Goal: Information Seeking & Learning: Check status

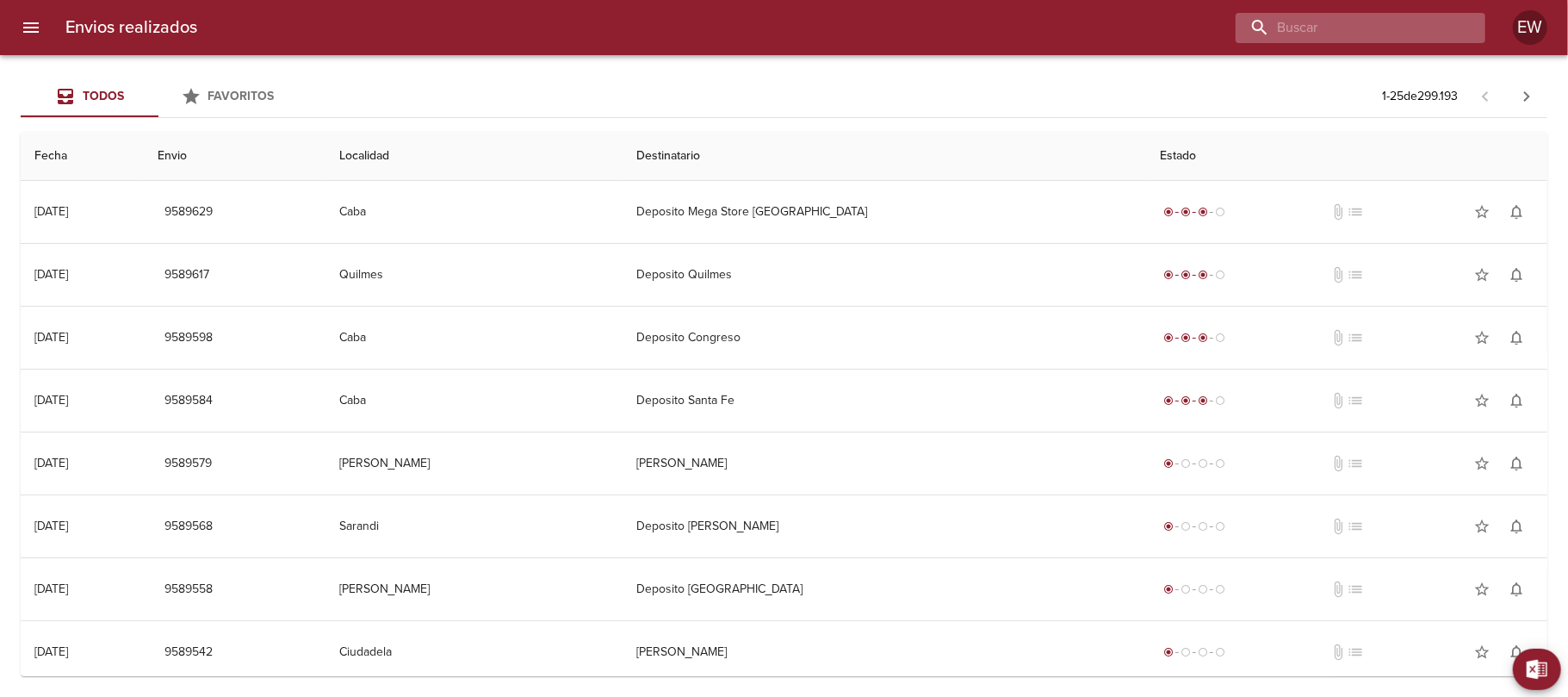
click at [1372, 35] on input "buscar" at bounding box center [1345, 29] width 221 height 31
paste input "[PERSON_NAME] ML"
type input "[PERSON_NAME] ML"
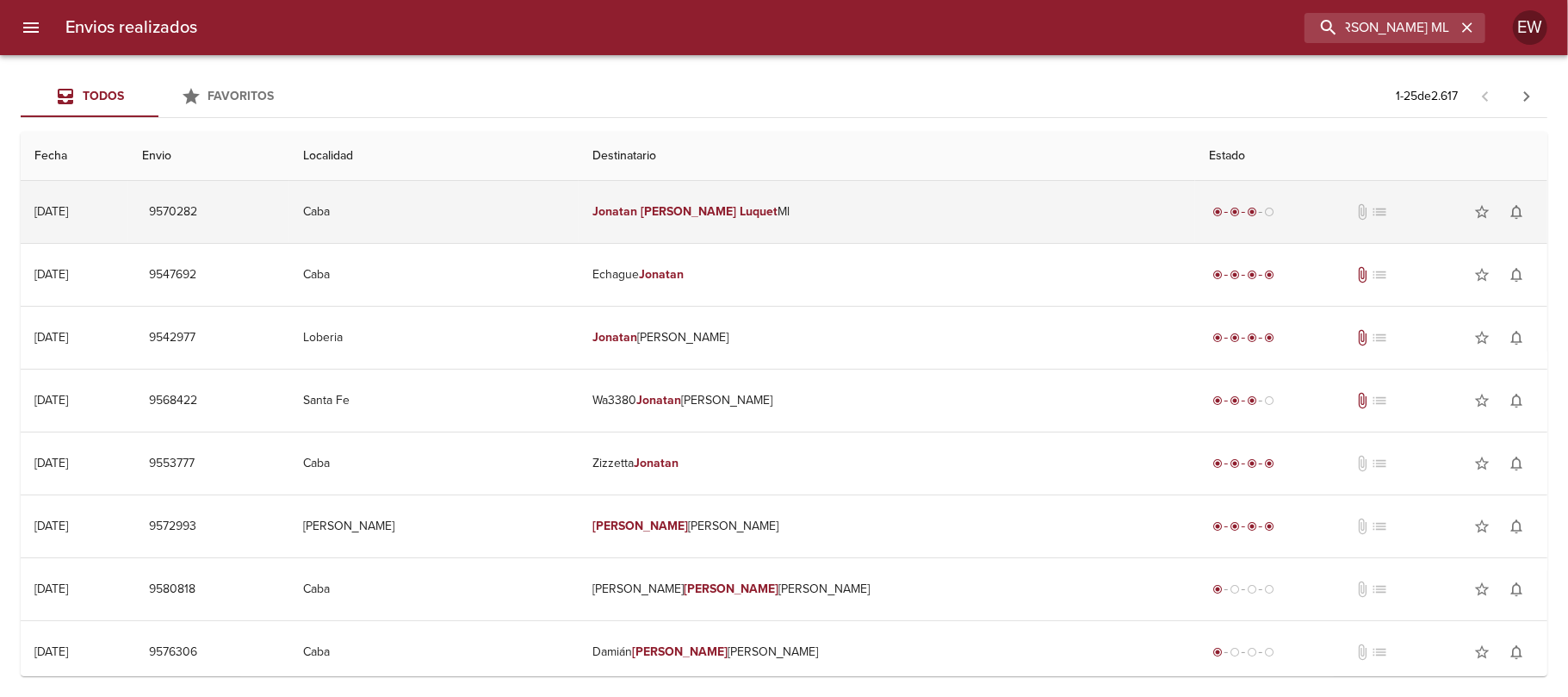
click at [806, 221] on td "Jonatan [PERSON_NAME] [PERSON_NAME]" at bounding box center [886, 211] width 616 height 62
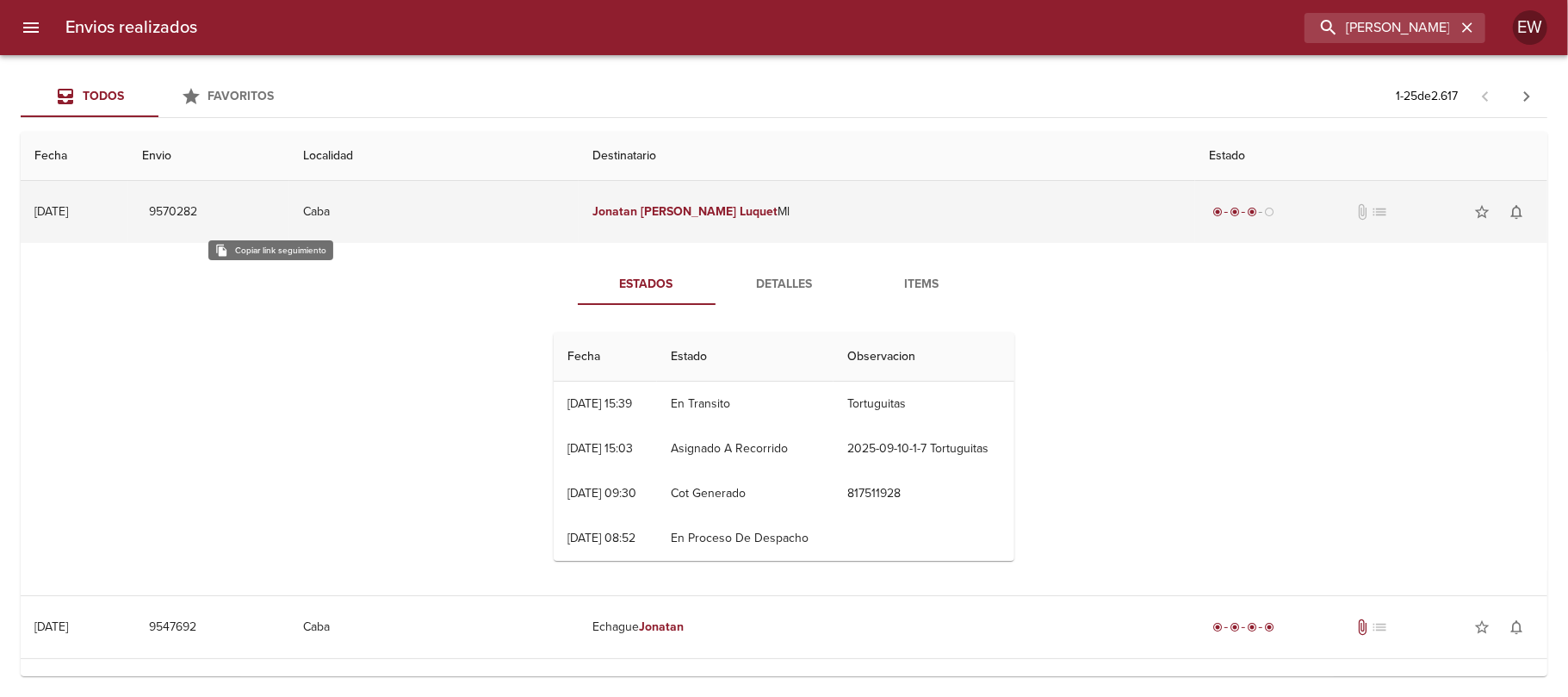
click at [197, 214] on span "9570282" at bounding box center [173, 212] width 48 height 22
click at [197, 208] on span "9570282" at bounding box center [173, 212] width 48 height 22
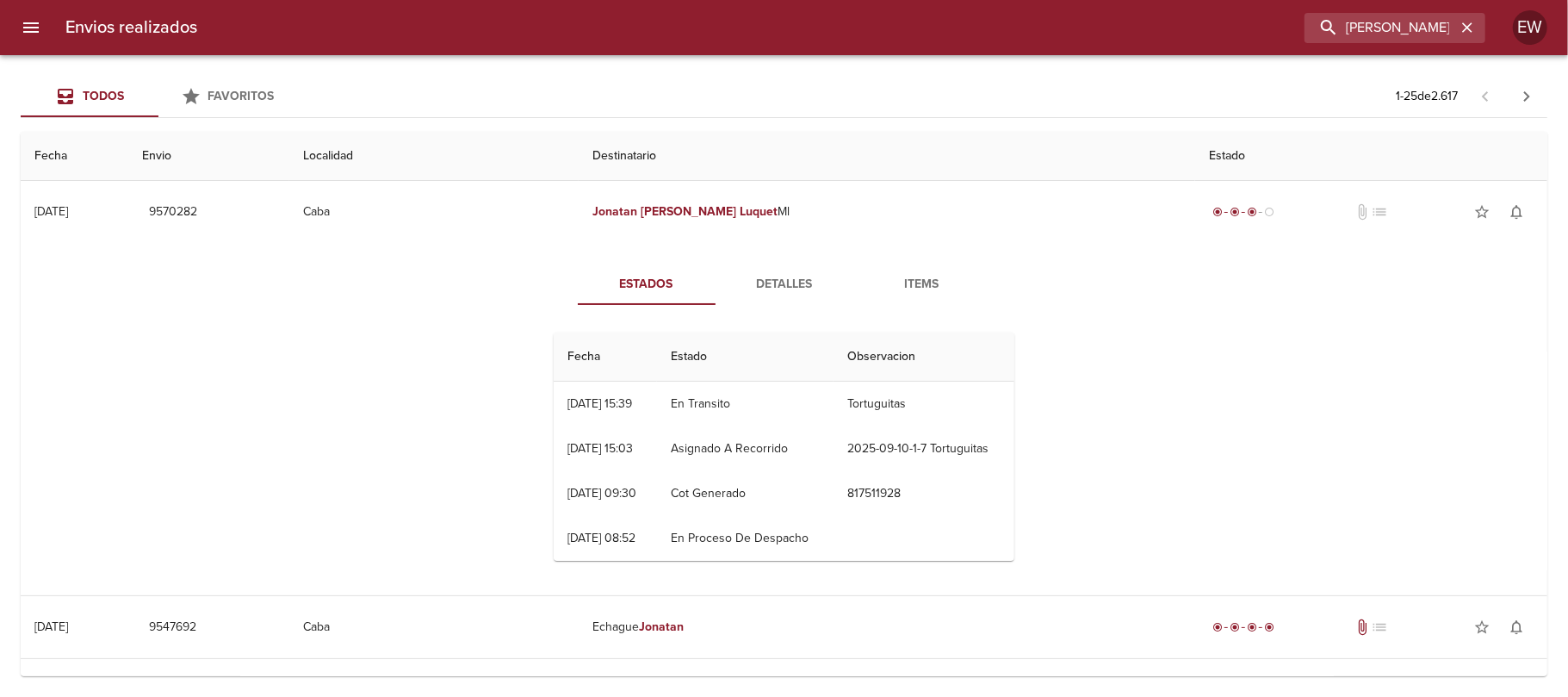
click at [928, 271] on button "Items" at bounding box center [922, 284] width 138 height 41
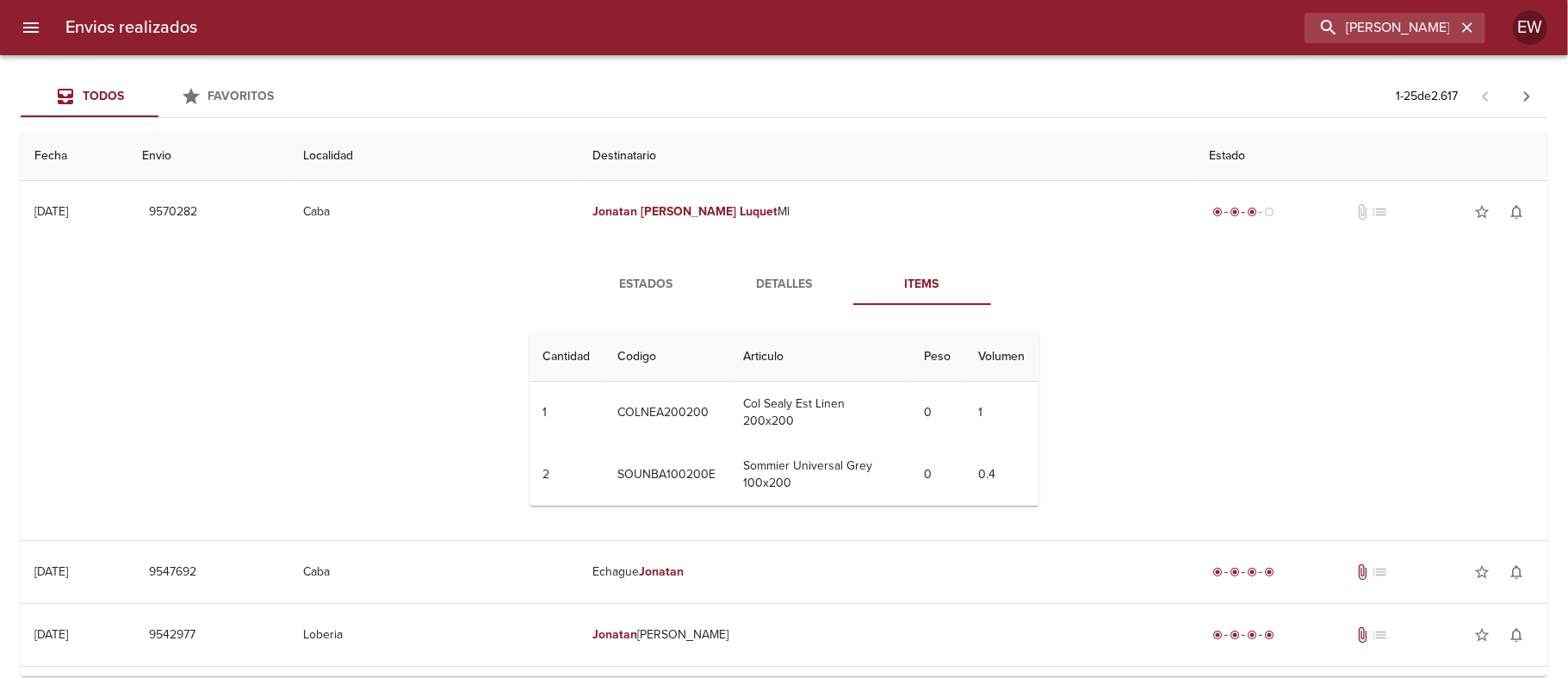
click at [804, 272] on button "Detalles" at bounding box center [784, 284] width 138 height 41
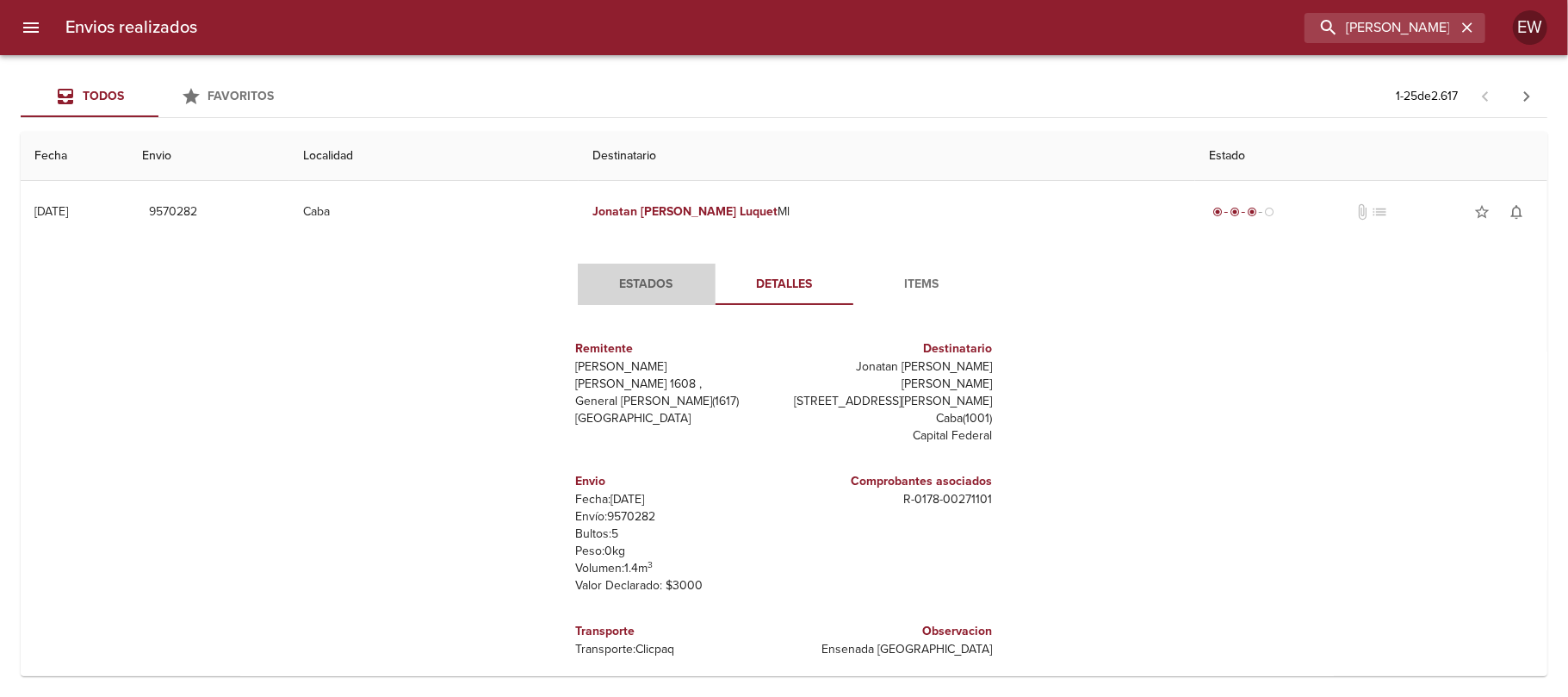
click at [653, 293] on span "Estados" at bounding box center [646, 284] width 118 height 22
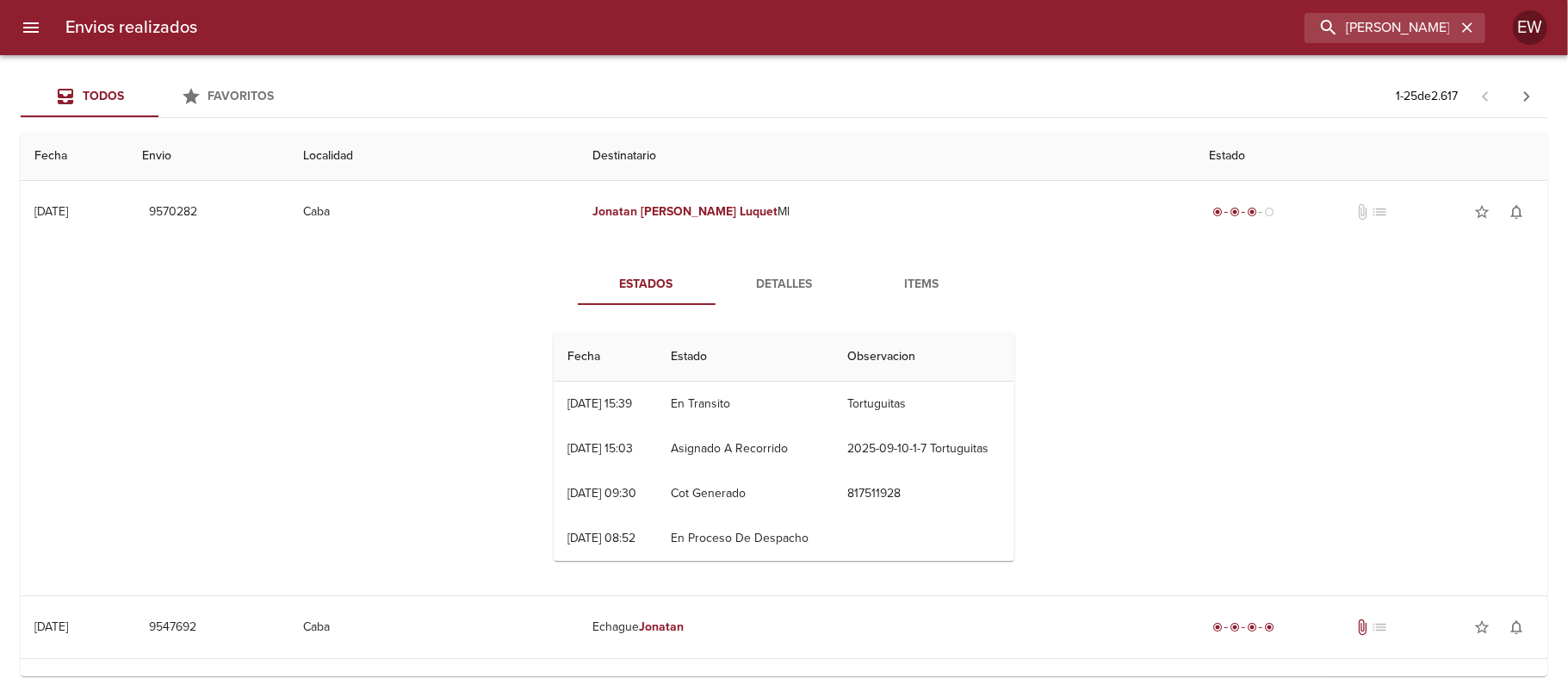
click at [794, 290] on span "Detalles" at bounding box center [784, 284] width 118 height 22
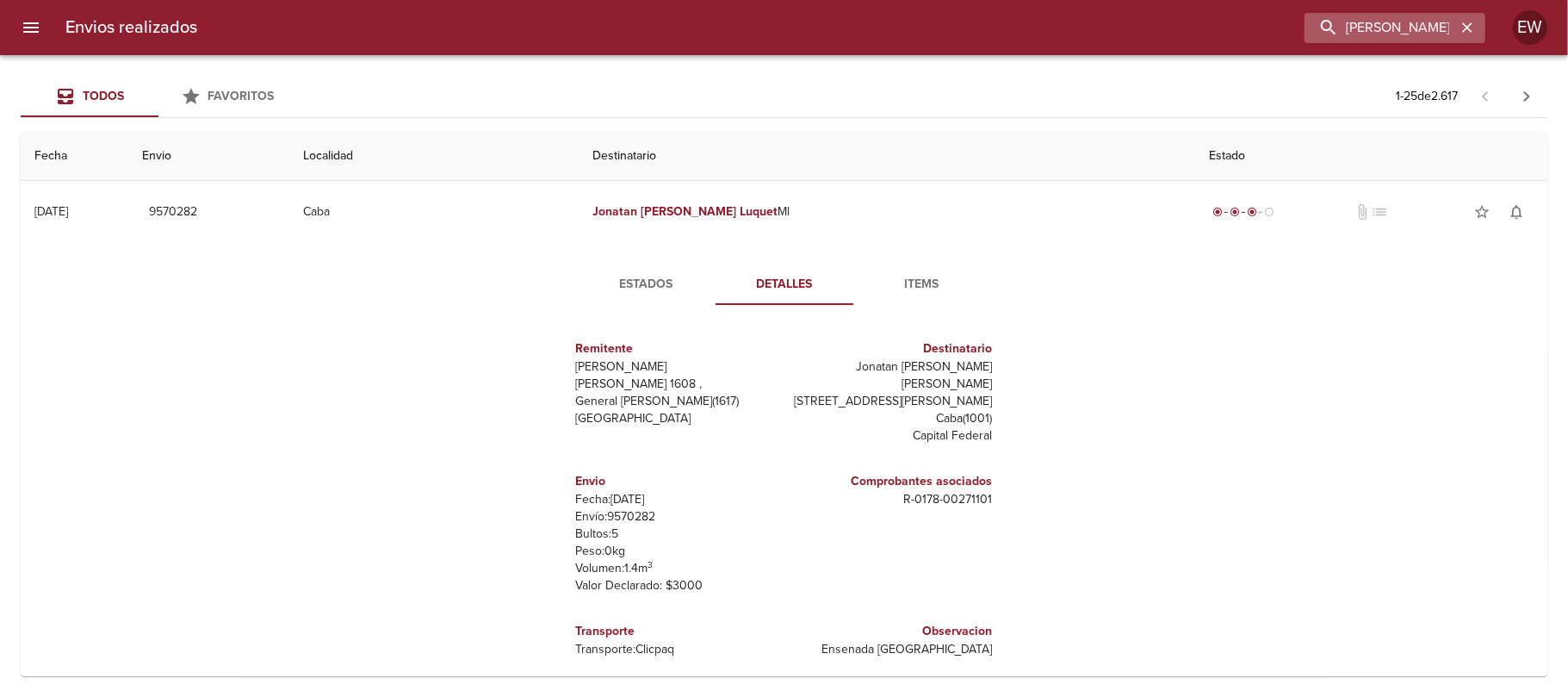
click at [1461, 22] on icon "button" at bounding box center [1467, 28] width 17 height 17
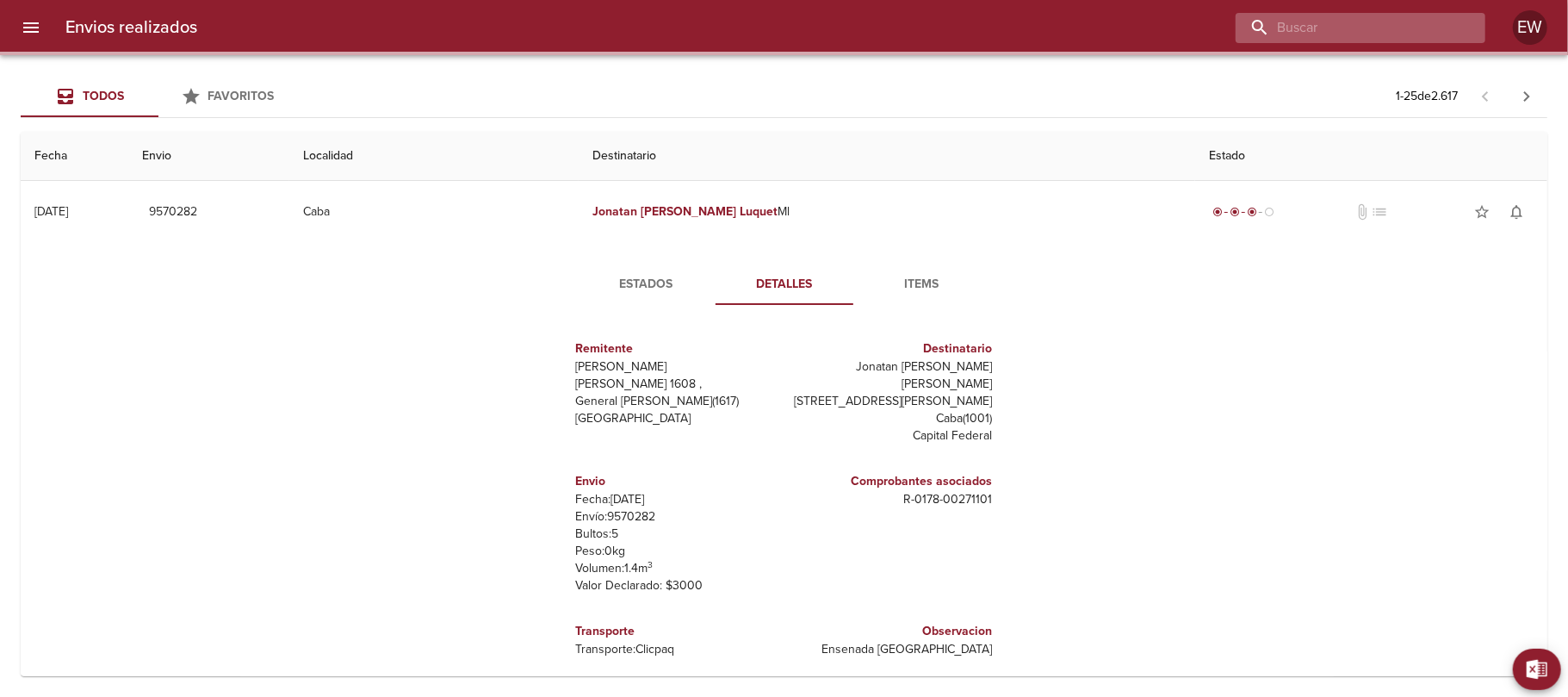
click at [1444, 26] on input "buscar" at bounding box center [1345, 29] width 221 height 31
paste input "[PERSON_NAME]"
type input "[PERSON_NAME]"
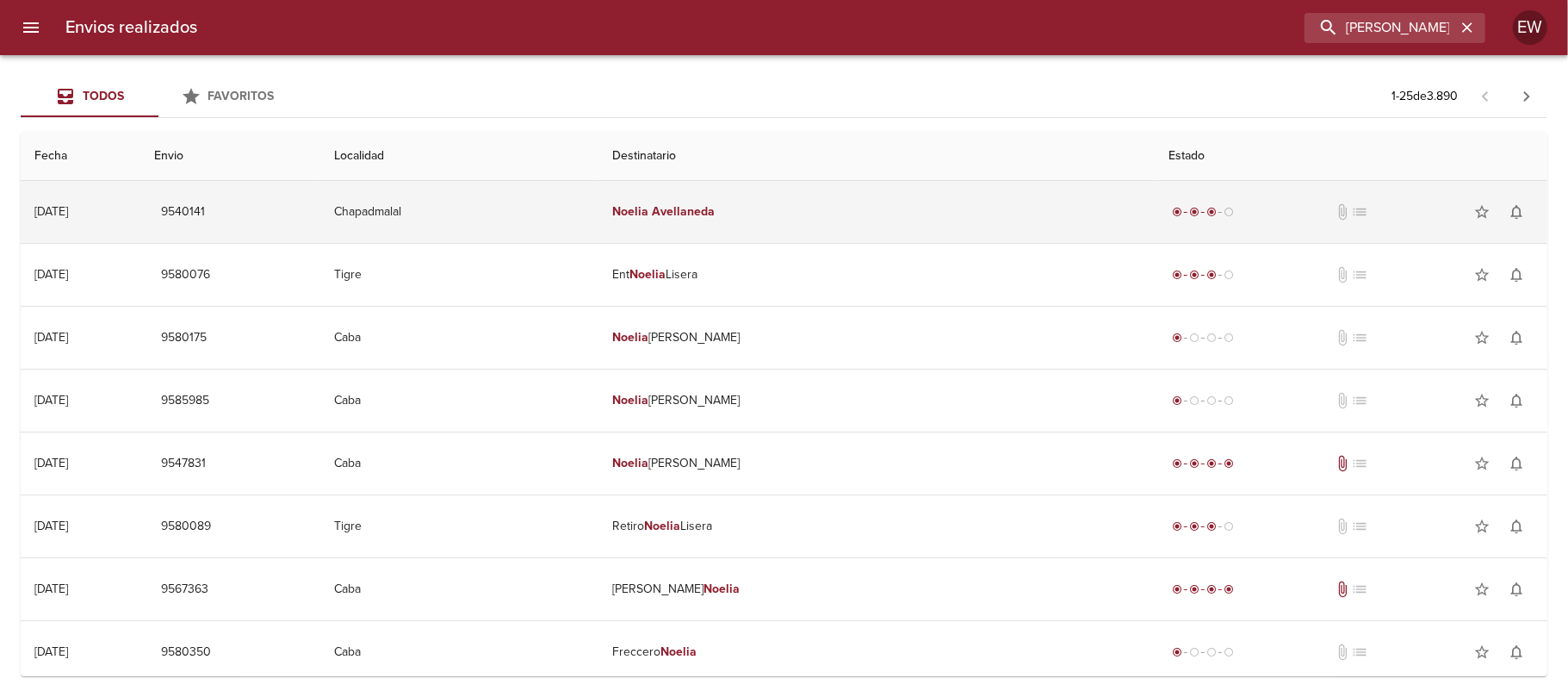
click at [716, 218] on em "Avellaneda" at bounding box center [684, 211] width 63 height 14
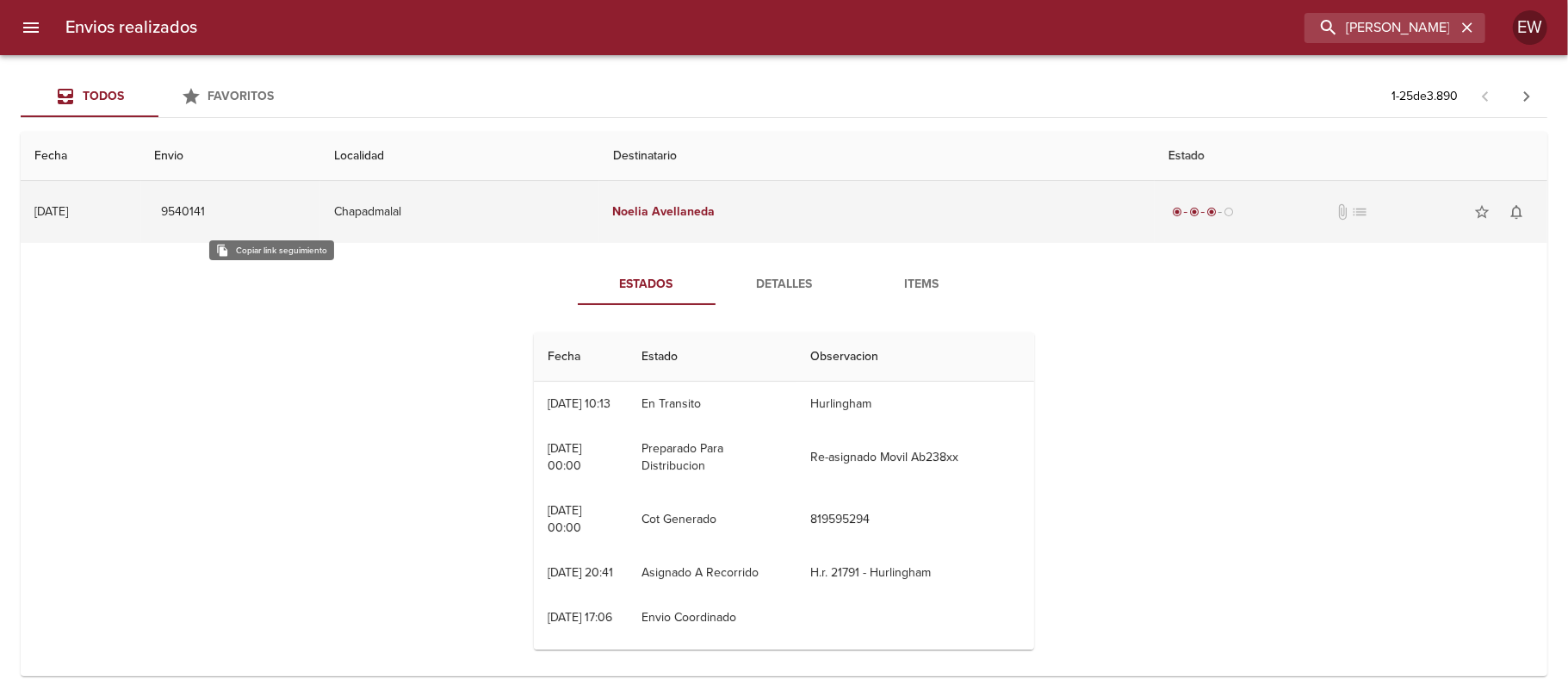
click at [205, 207] on span "9540141" at bounding box center [183, 212] width 44 height 22
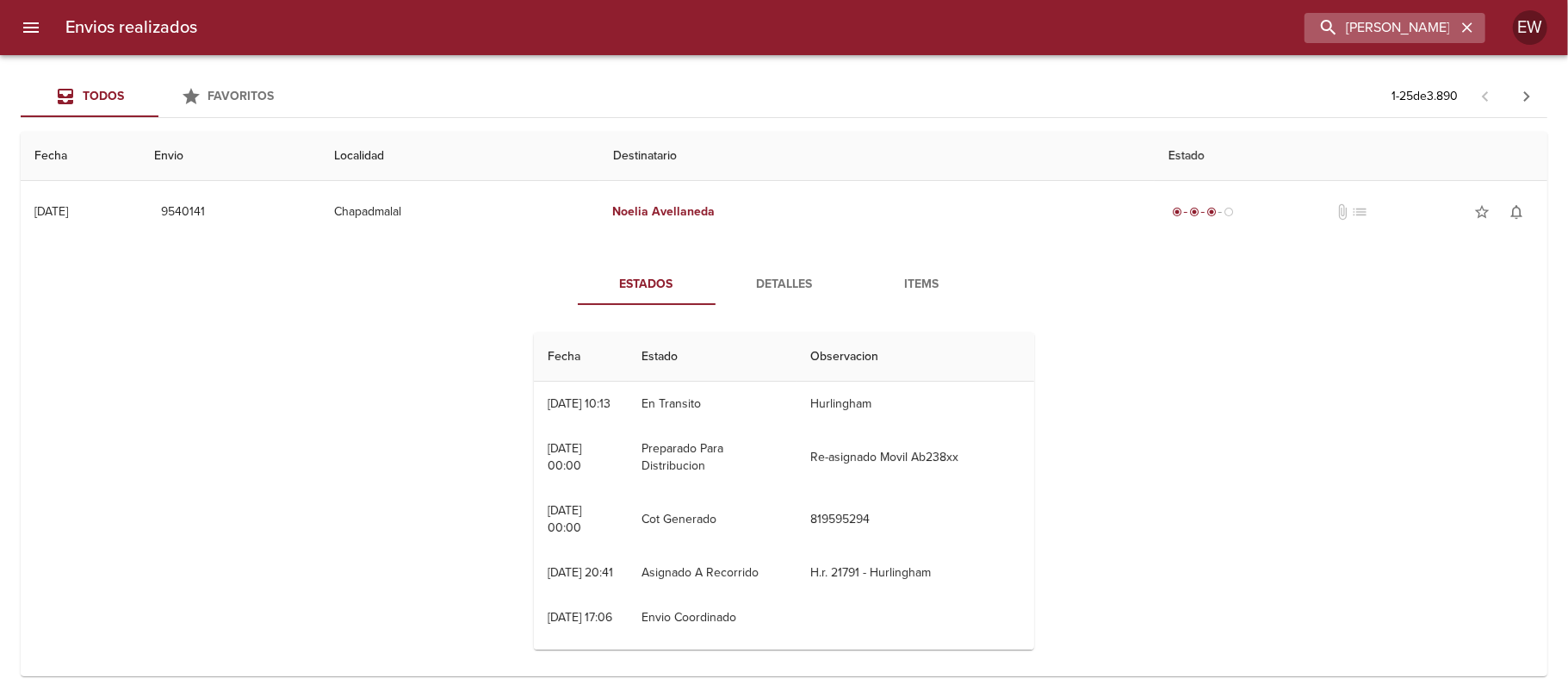
click at [1471, 28] on icon "button" at bounding box center [1467, 28] width 17 height 17
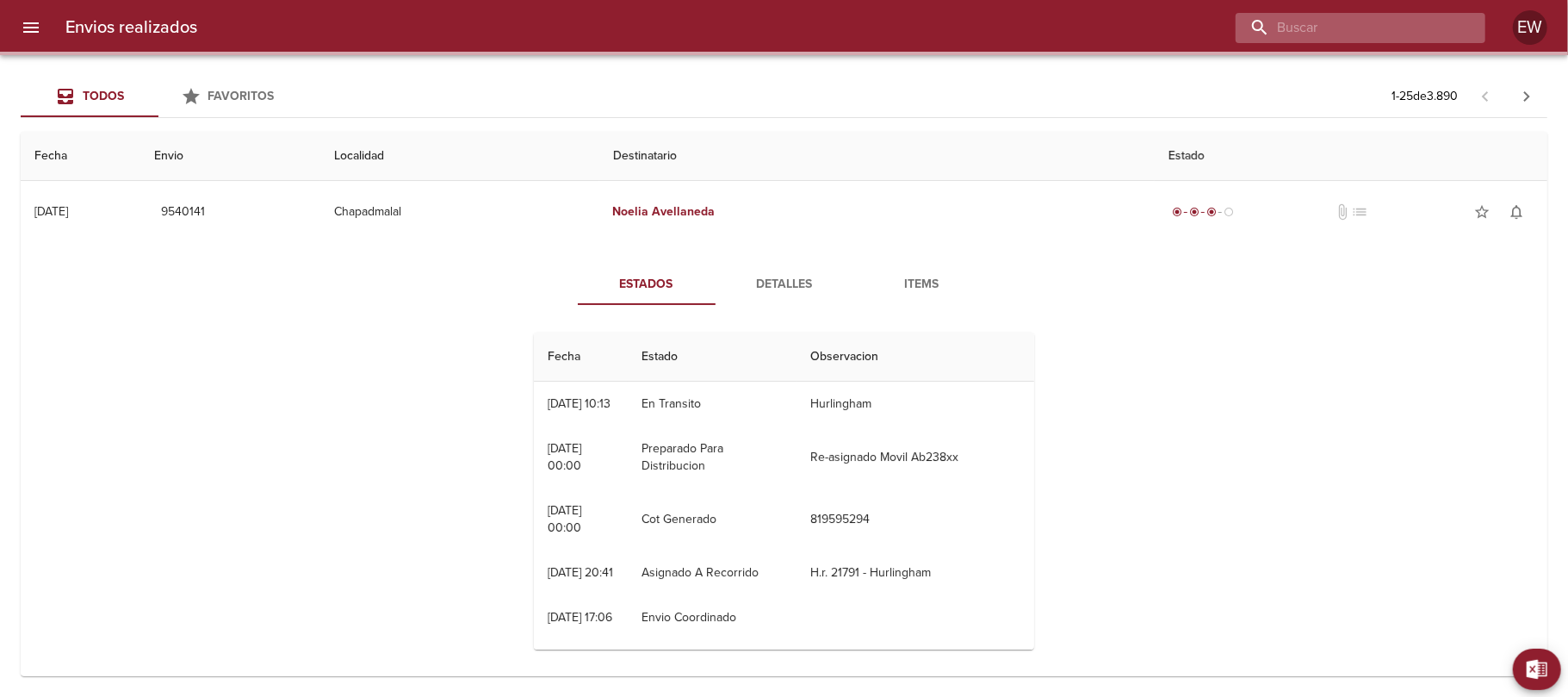
click at [1396, 34] on input "buscar" at bounding box center [1345, 29] width 221 height 31
paste input "[PERSON_NAME]"
type input "[PERSON_NAME]"
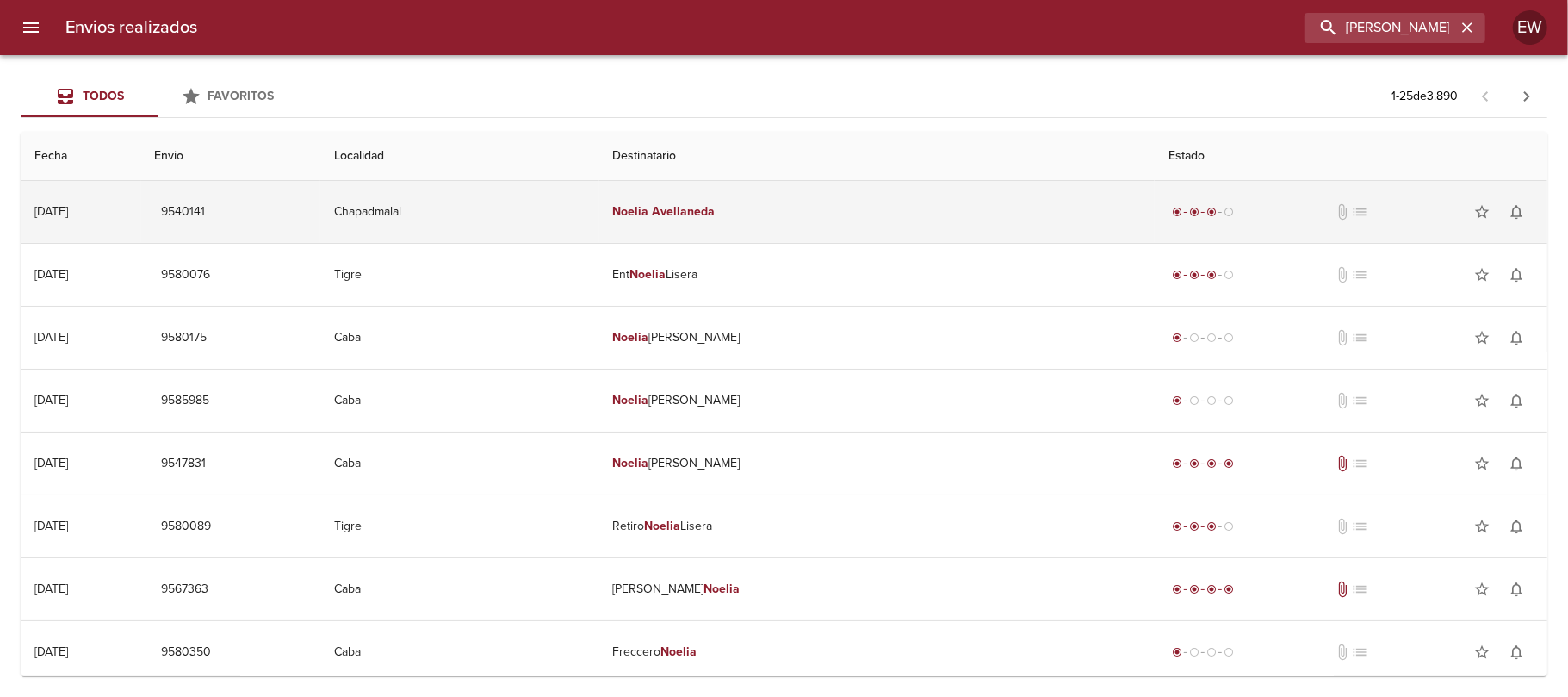
click at [786, 215] on td "[PERSON_NAME]" at bounding box center [877, 211] width 556 height 62
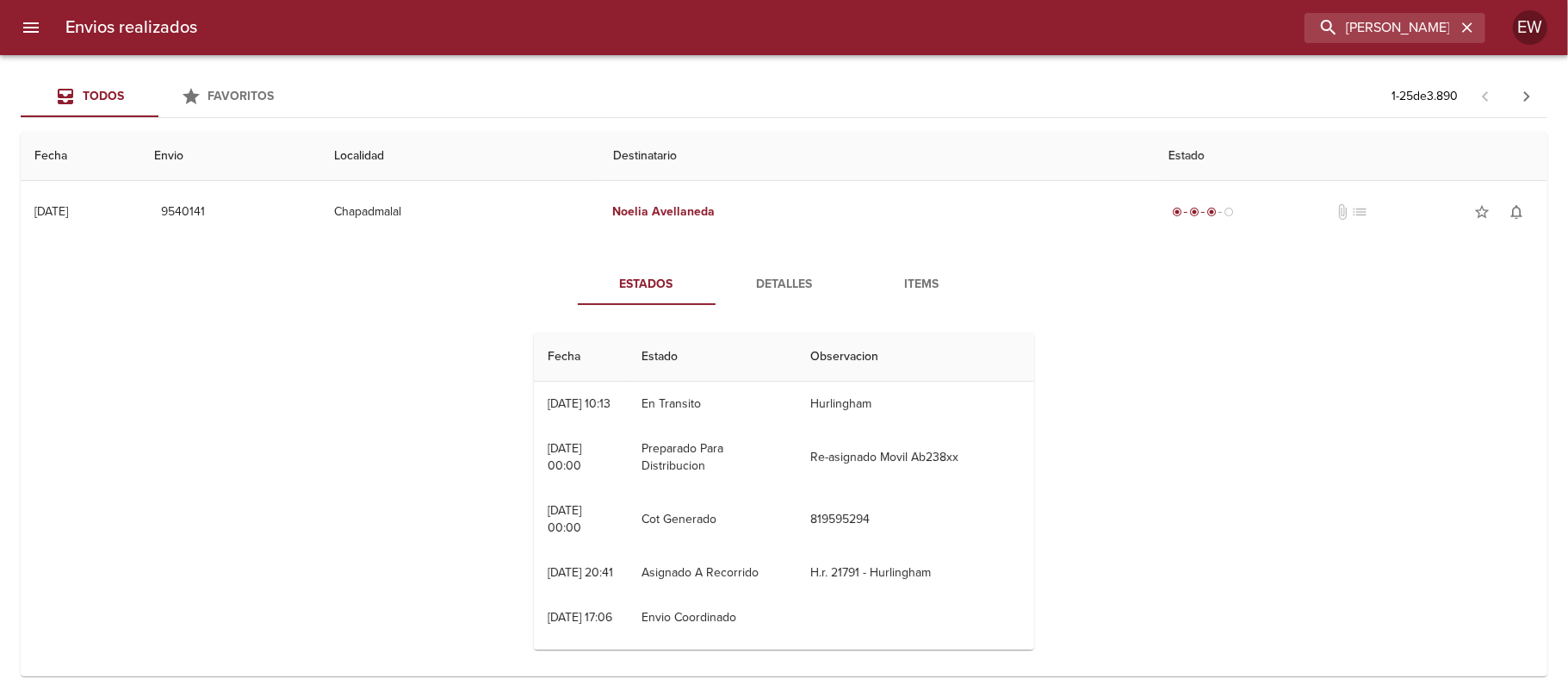
click at [778, 279] on span "Detalles" at bounding box center [784, 284] width 118 height 22
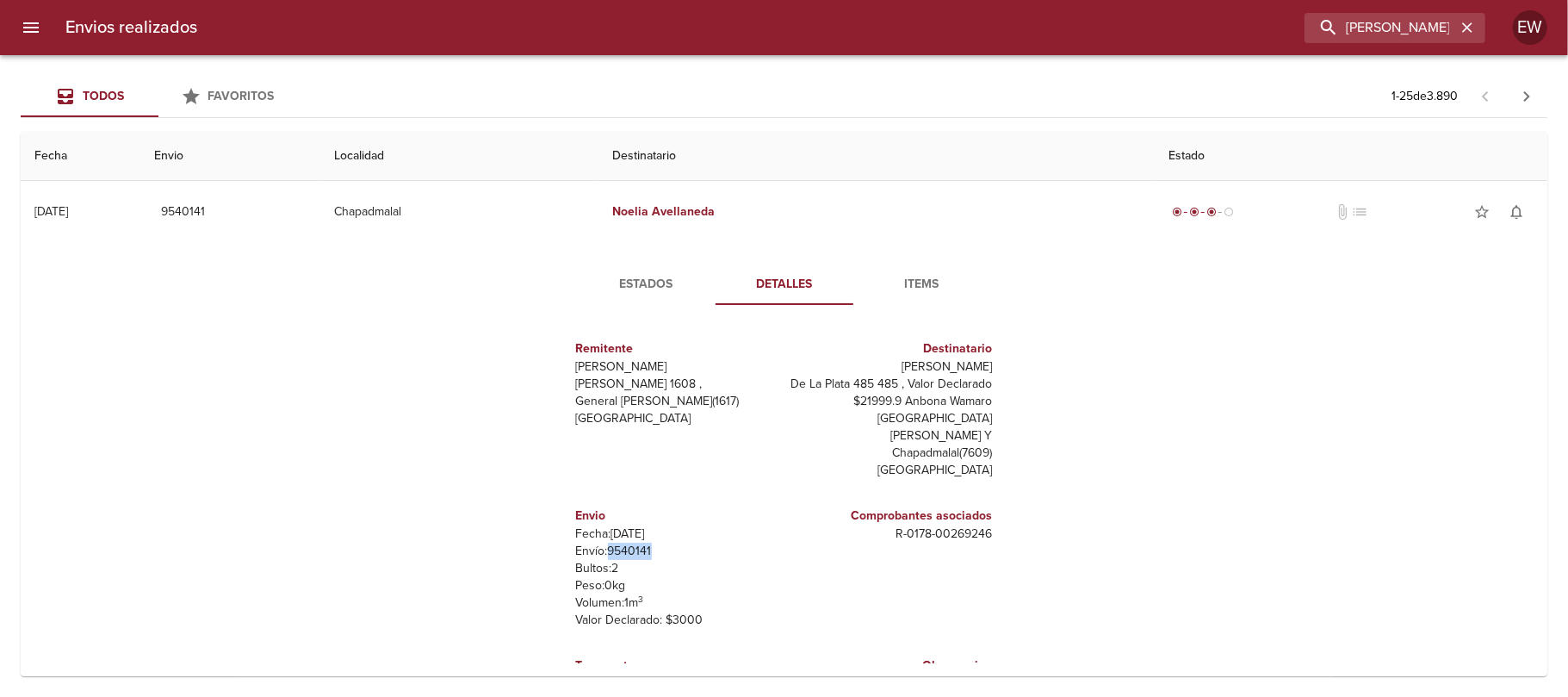
drag, startPoint x: 604, startPoint y: 535, endPoint x: 593, endPoint y: 537, distance: 11.2
click at [593, 543] on p "Envío: 9540141" at bounding box center [677, 552] width 202 height 17
copy p "9540141"
